Goal: Transaction & Acquisition: Book appointment/travel/reservation

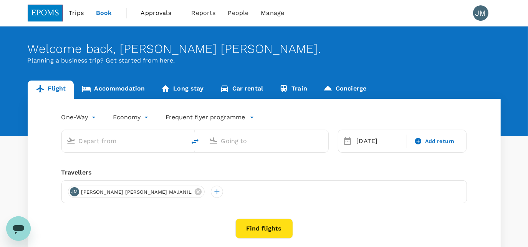
click at [93, 141] on input "text" at bounding box center [124, 141] width 91 height 12
type input "Kuala Lumpur Intl ([GEOGRAPHIC_DATA])"
type input "Kota Kinabalu Intl (BKI)"
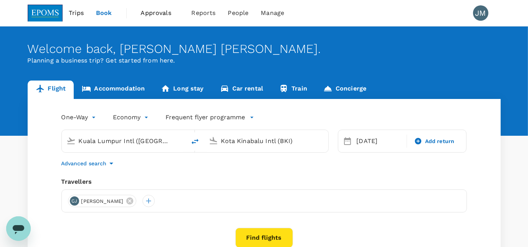
type input "Kuala Lumpur Intl ([GEOGRAPHIC_DATA])m"
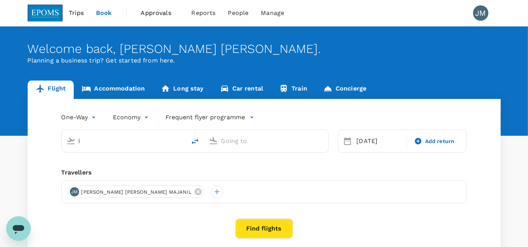
type input "Kuala Lumpur Intl ([GEOGRAPHIC_DATA])"
type input "Kota Kinabalu Intl (BKI)"
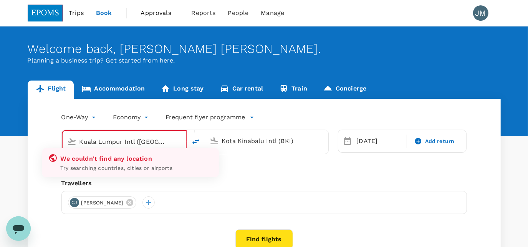
drag, startPoint x: 77, startPoint y: 137, endPoint x: 81, endPoint y: 139, distance: 4.0
click at [81, 139] on div "Kuala Lumpur Intl ([GEOGRAPHIC_DATA]" at bounding box center [128, 140] width 105 height 15
click at [139, 138] on input "Kuala Lumpur Intl ([GEOGRAPHIC_DATA]" at bounding box center [125, 142] width 90 height 12
drag, startPoint x: 164, startPoint y: 139, endPoint x: -2, endPoint y: 127, distance: 166.0
click at [0, 127] on html "Trips Book Approvals 0 Reports People Manage JM Welcome back , [PERSON_NAME] [P…" at bounding box center [264, 183] width 528 height 366
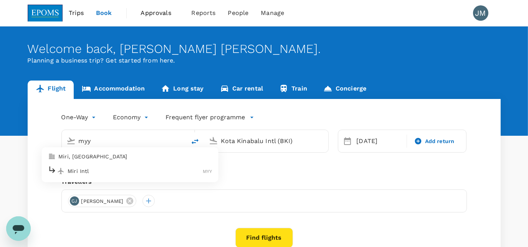
click at [83, 168] on p "Miri Intl" at bounding box center [135, 172] width 135 height 8
type input "Miri Intl (MYY)"
click at [268, 142] on input "Kota Kinabalu Intl (BKI)" at bounding box center [266, 141] width 91 height 12
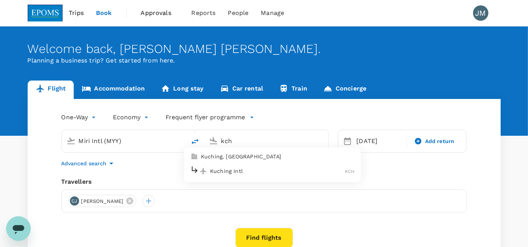
click at [250, 168] on p "Kuching Intl" at bounding box center [277, 172] width 135 height 8
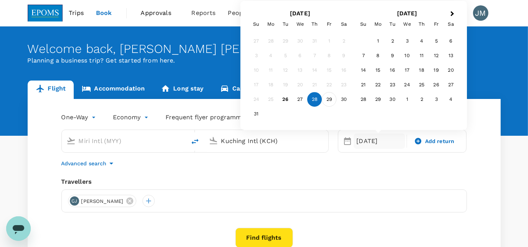
type input "Kuching Intl (KCH)"
click at [330, 100] on div "29" at bounding box center [329, 100] width 15 height 15
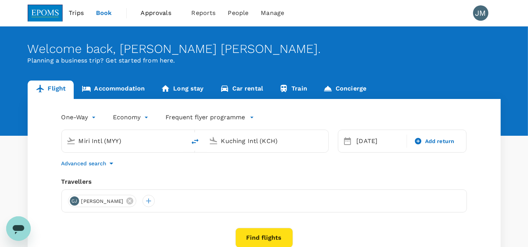
click at [129, 202] on icon at bounding box center [130, 201] width 8 height 8
click at [67, 201] on div at bounding box center [264, 201] width 406 height 23
click at [74, 201] on div at bounding box center [74, 201] width 12 height 12
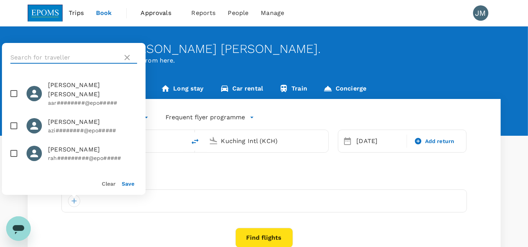
click at [80, 59] on input "text" at bounding box center [64, 57] width 109 height 12
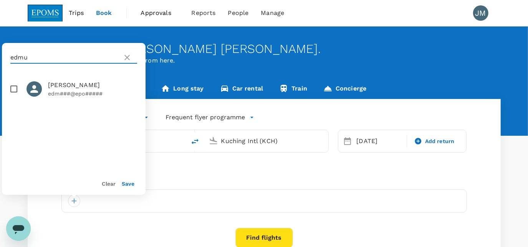
type input "edmu"
click at [72, 89] on span "[PERSON_NAME]" at bounding box center [92, 85] width 89 height 9
checkbox input "true"
click at [128, 183] on button "Save" at bounding box center [128, 184] width 13 height 6
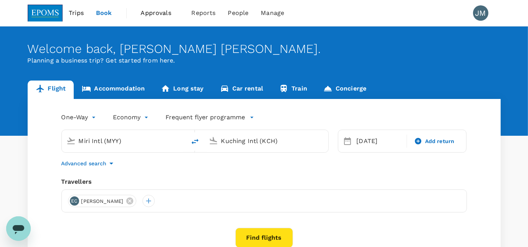
click at [264, 241] on button "Find flights" at bounding box center [265, 238] width 58 height 20
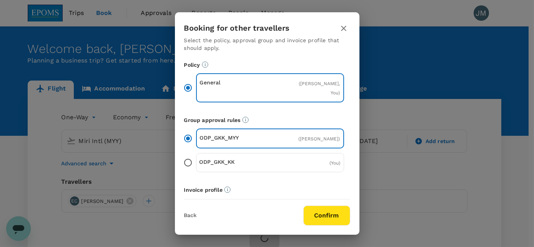
click at [321, 216] on button "Confirm" at bounding box center [326, 216] width 47 height 20
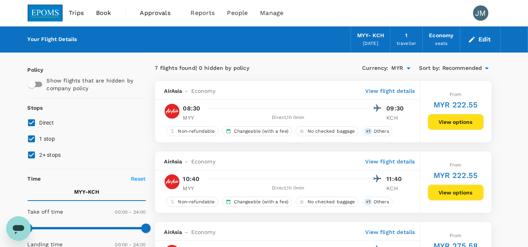
checkbox input "false"
